Goal: Task Accomplishment & Management: Manage account settings

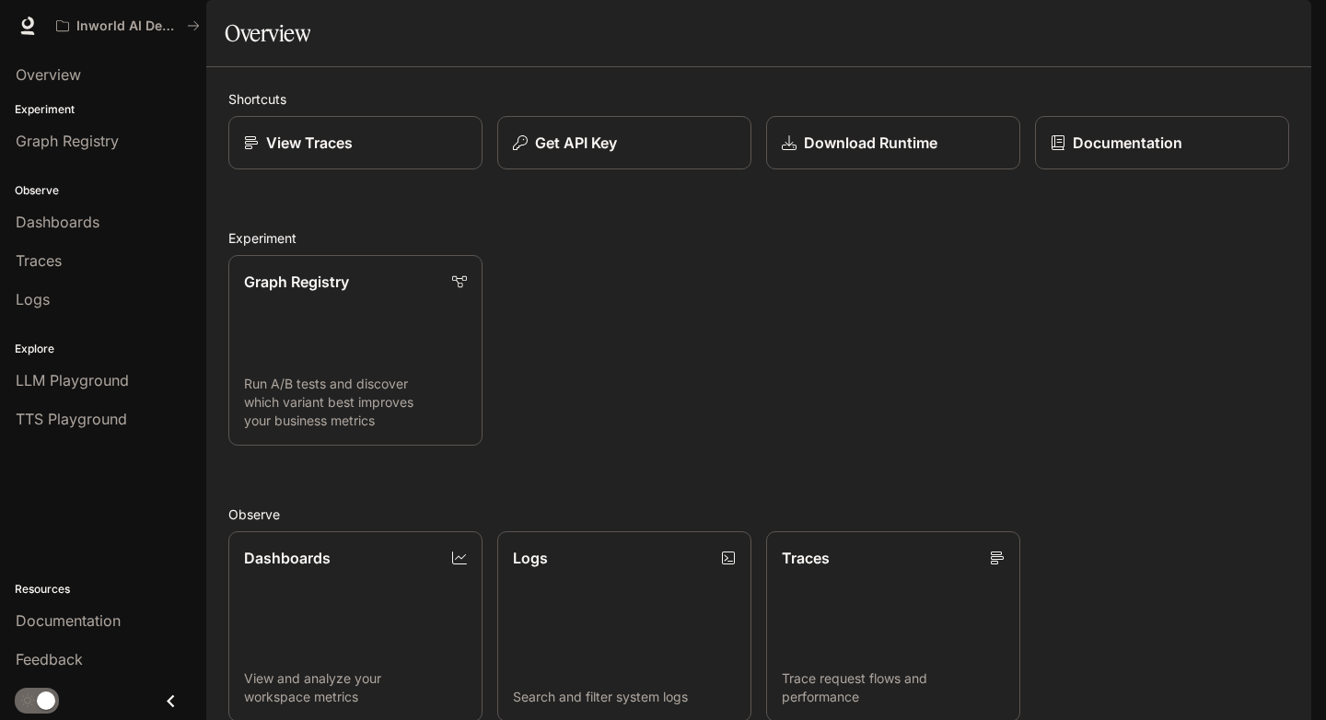
click at [1285, 32] on img "button" at bounding box center [1286, 26] width 26 height 26
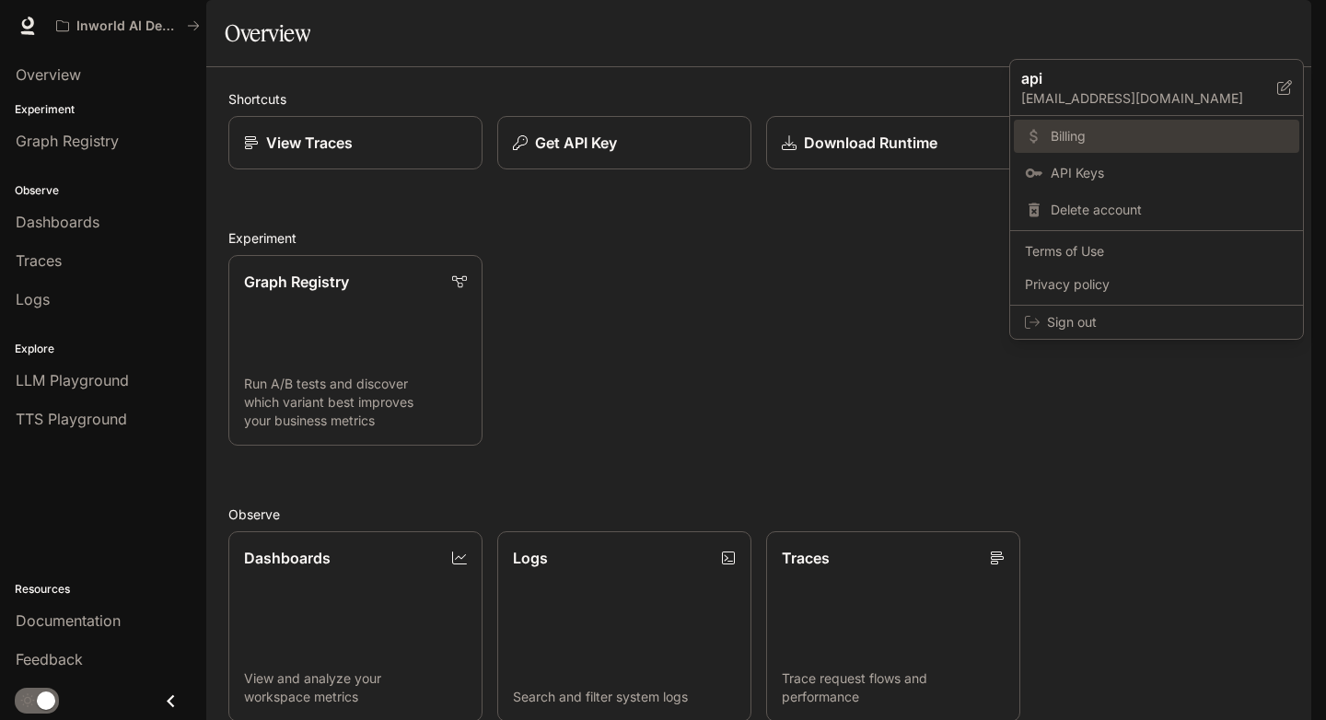
click at [1096, 141] on span "Billing" at bounding box center [1170, 136] width 238 height 18
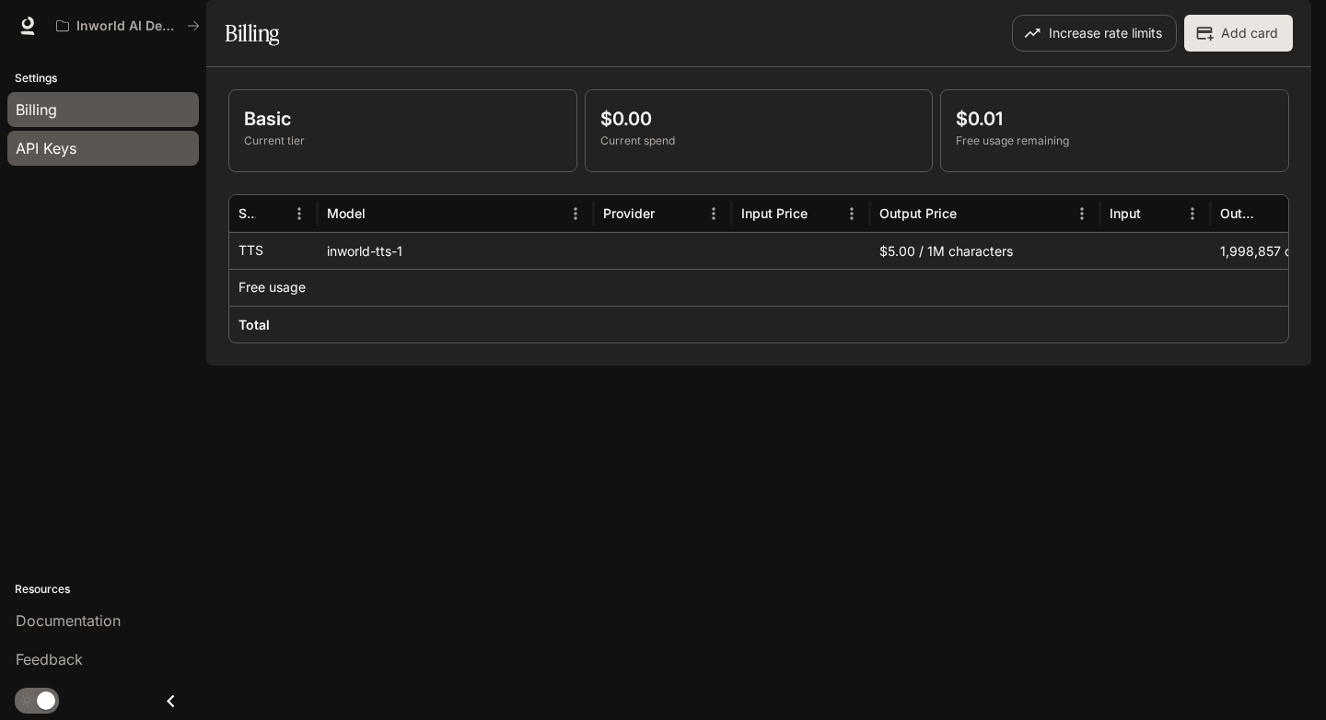
click at [87, 141] on div "API Keys" at bounding box center [103, 148] width 175 height 22
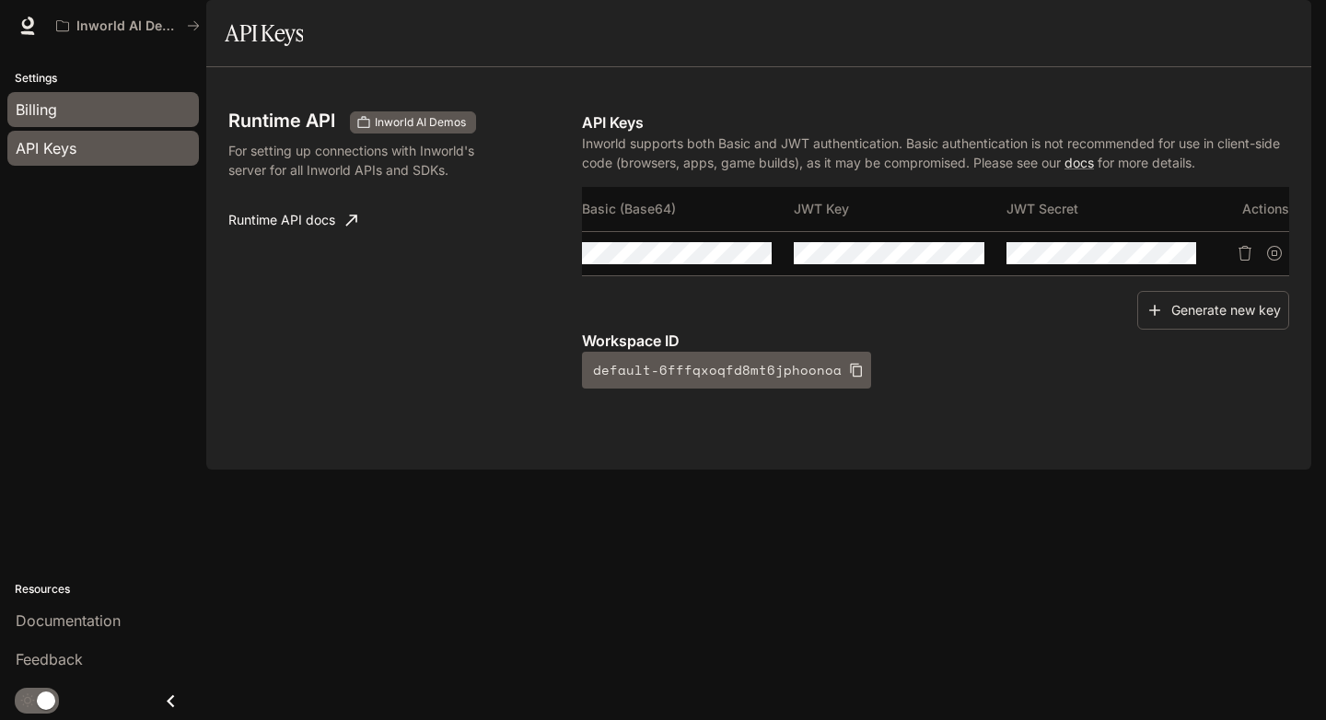
click at [72, 96] on link "Billing" at bounding box center [103, 109] width 192 height 35
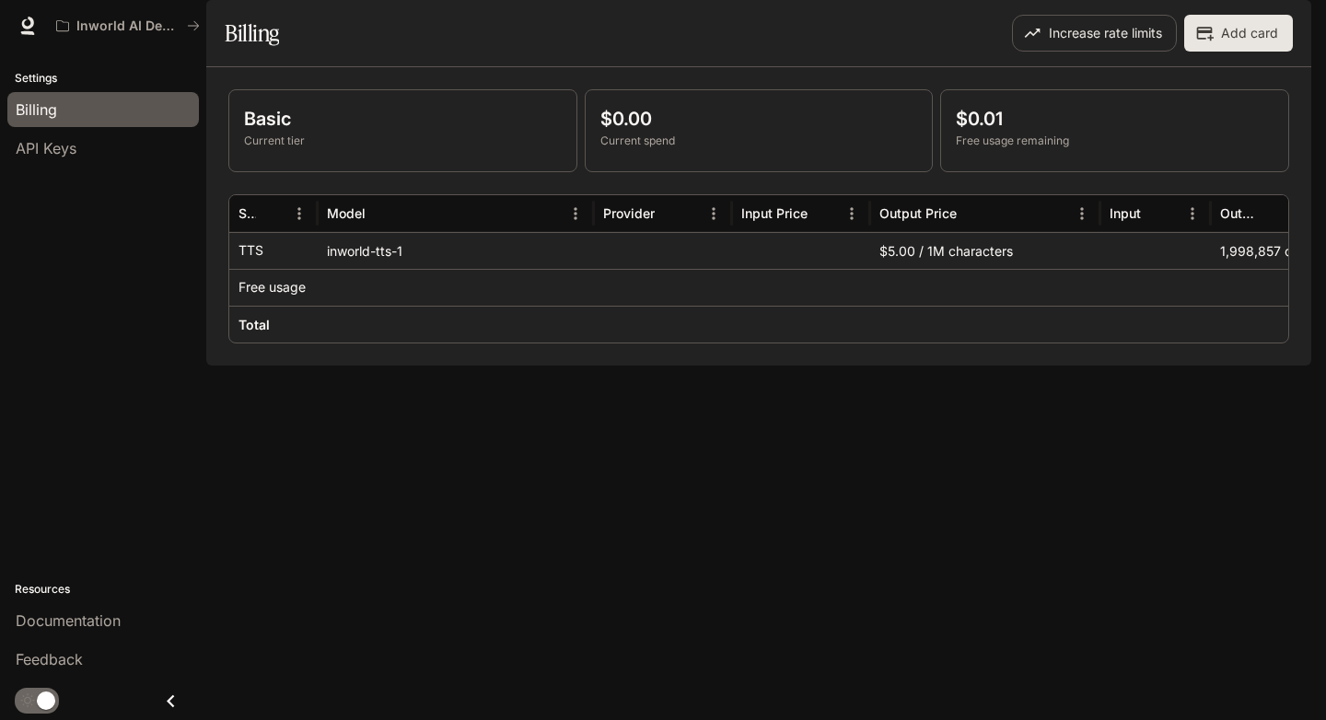
click at [1209, 42] on icon "button" at bounding box center [1204, 33] width 18 height 18
